Goal: Browse casually: Explore the website without a specific task or goal

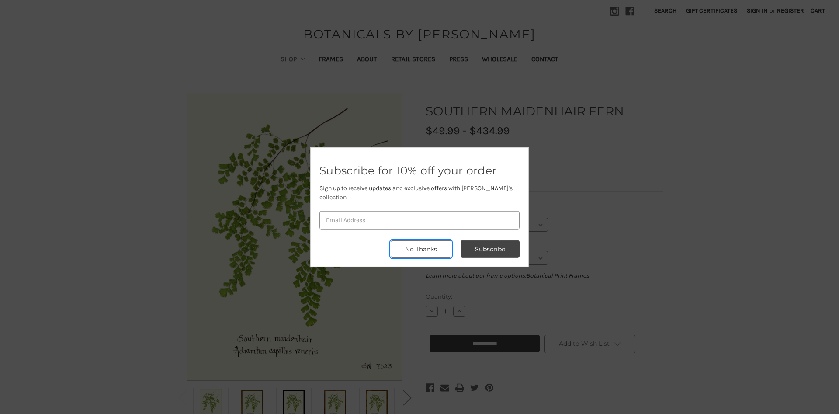
click at [417, 241] on button "No Thanks" at bounding box center [421, 248] width 61 height 17
click at [417, 241] on section "Previous" at bounding box center [295, 257] width 250 height 329
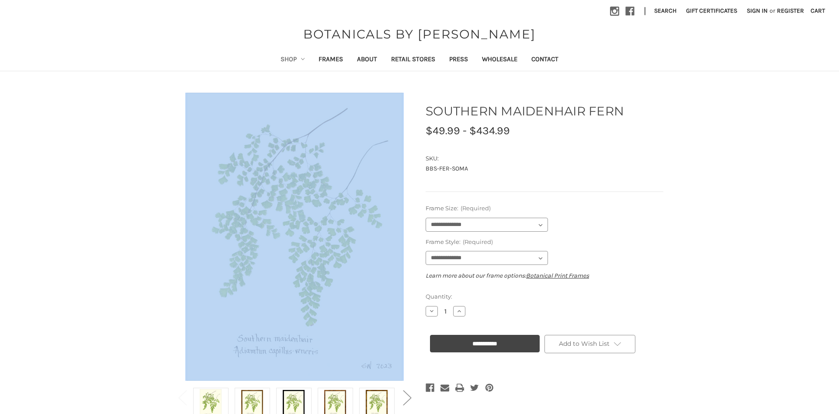
click at [111, 222] on main "Previous" at bounding box center [419, 354] width 839 height 535
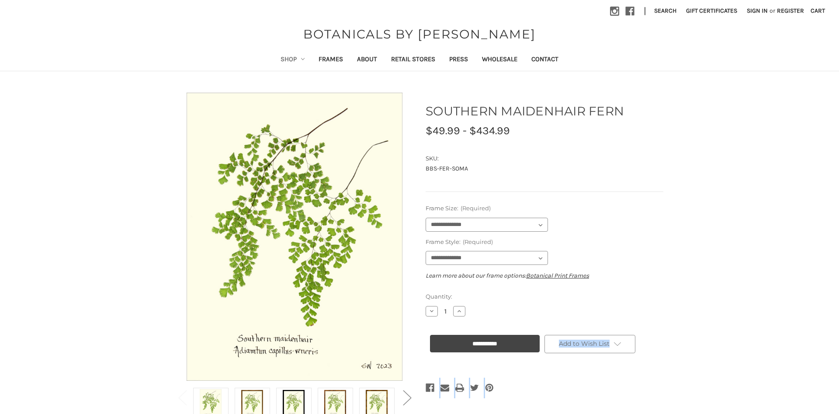
click at [111, 222] on main "Previous" at bounding box center [419, 354] width 839 height 535
click at [110, 222] on main "Previous" at bounding box center [419, 354] width 839 height 535
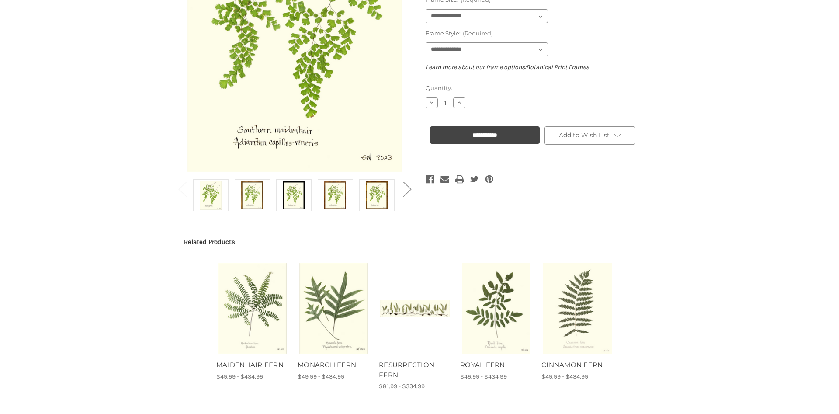
scroll to position [213, 0]
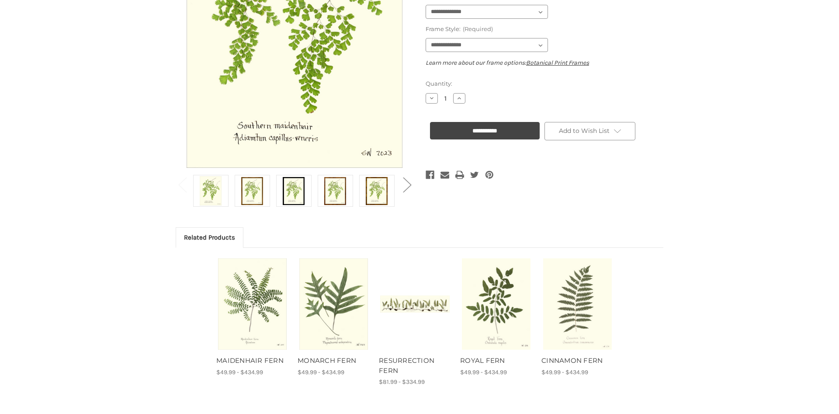
click at [832, 304] on main "Previous" at bounding box center [419, 141] width 839 height 535
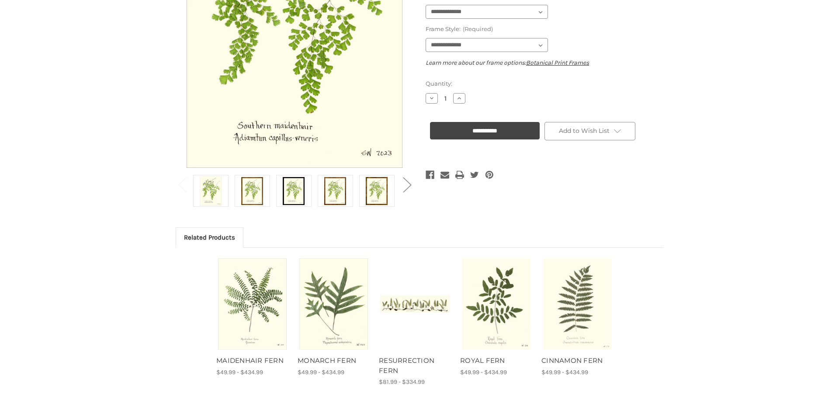
click at [832, 304] on main "Previous" at bounding box center [419, 141] width 839 height 535
click at [831, 316] on main "Previous" at bounding box center [419, 141] width 839 height 535
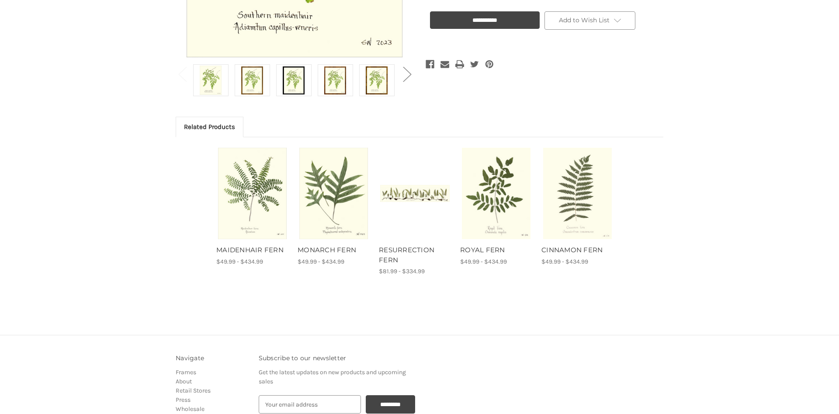
scroll to position [320, 0]
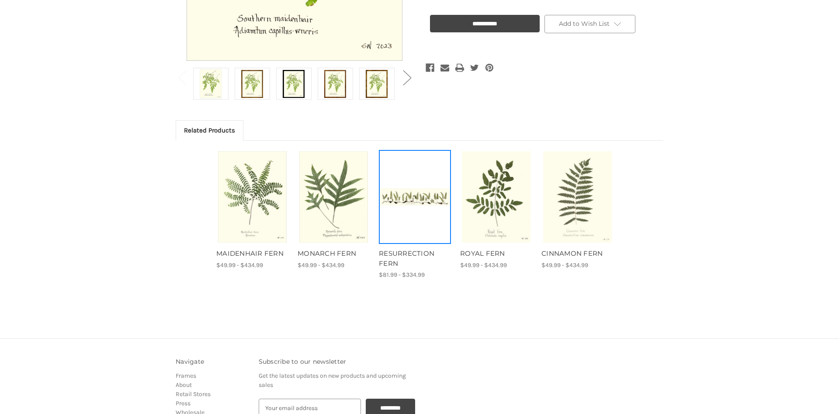
click at [412, 195] on img "RESURRECTION FERN, Price range from $81.99 to $334.99\a\a" at bounding box center [415, 196] width 70 height 17
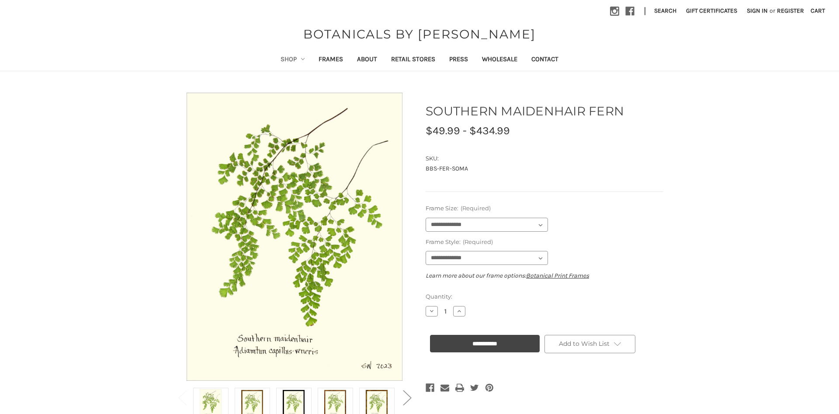
scroll to position [320, 0]
